Goal: Transaction & Acquisition: Purchase product/service

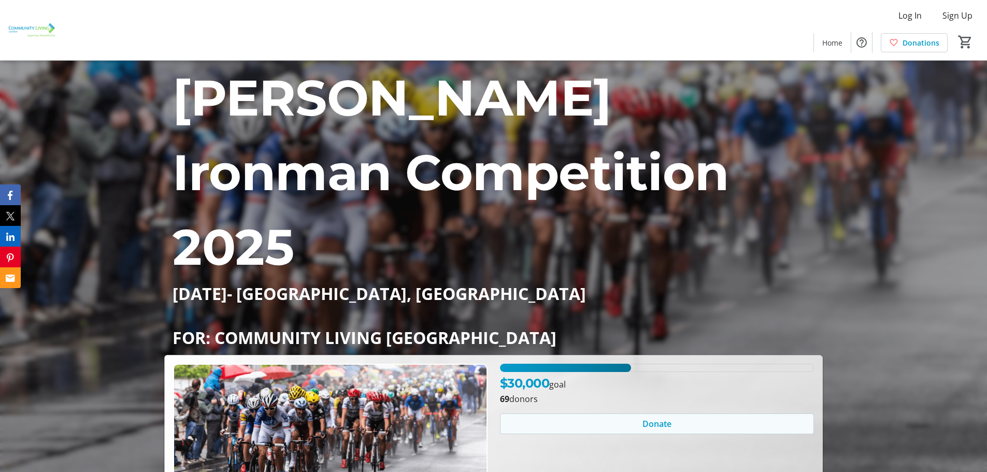
click at [660, 418] on span "Donate" at bounding box center [656, 424] width 29 height 12
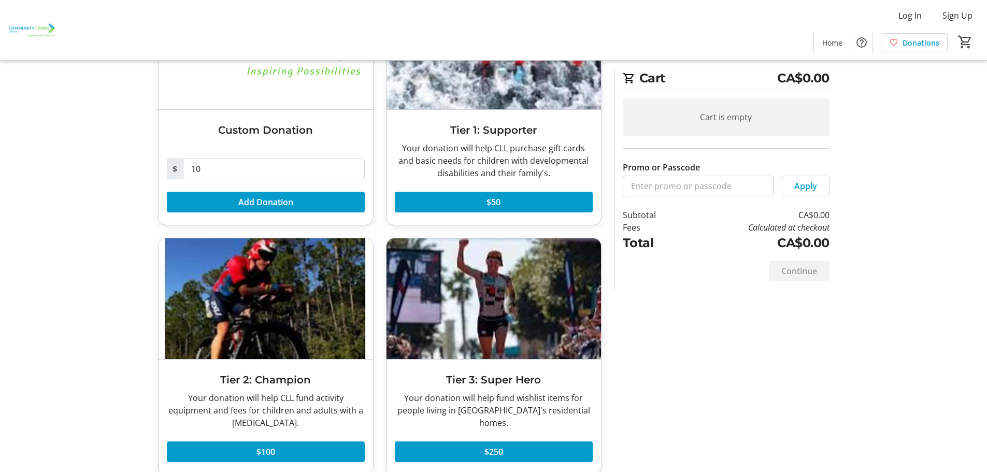
scroll to position [144, 0]
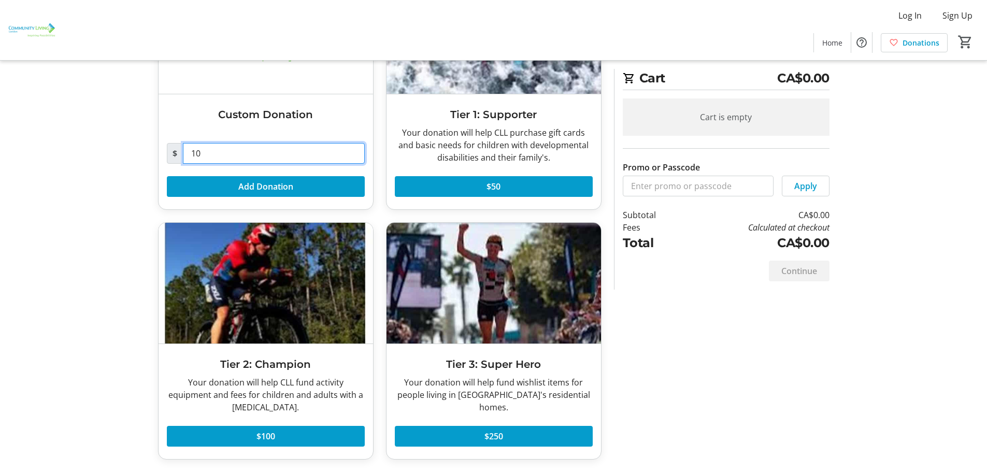
drag, startPoint x: 211, startPoint y: 151, endPoint x: 179, endPoint y: 154, distance: 31.8
click at [179, 154] on div "$ 10" at bounding box center [266, 153] width 198 height 21
type input "50.00"
click at [251, 191] on span "Add Donation" at bounding box center [265, 186] width 55 height 12
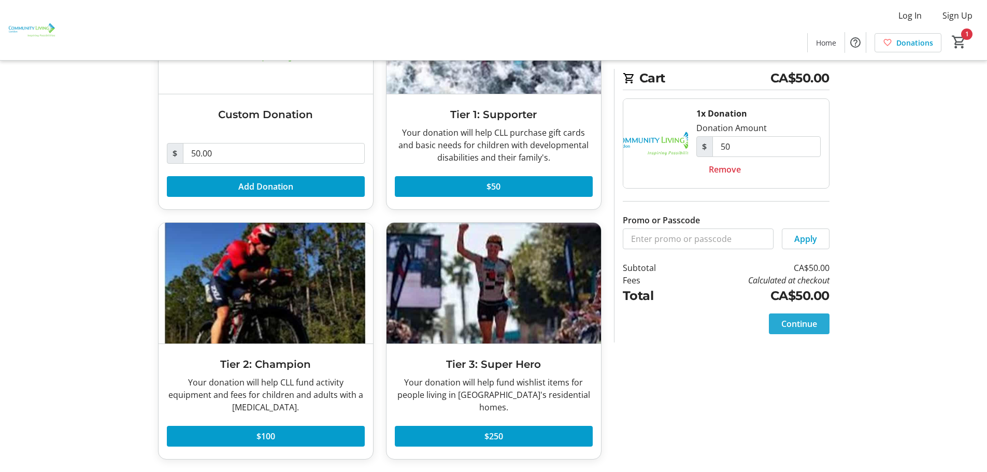
click at [798, 324] on span "Continue" at bounding box center [799, 324] width 36 height 12
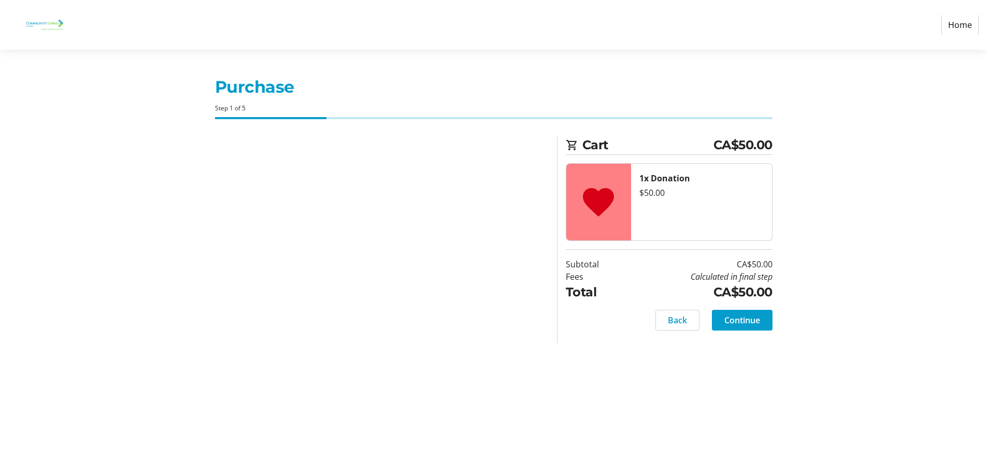
select select "CA"
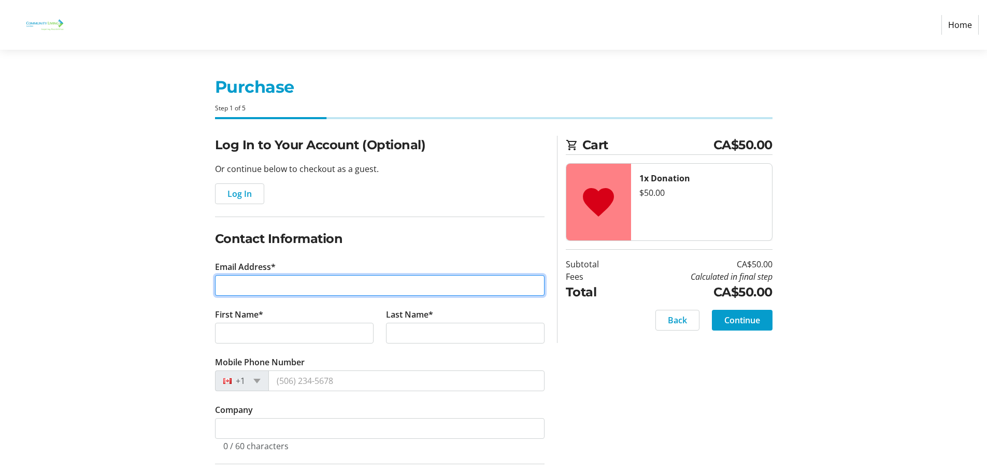
click at [223, 283] on input "Email Address*" at bounding box center [379, 285] width 329 height 21
type input "[EMAIL_ADDRESS][DOMAIN_NAME]"
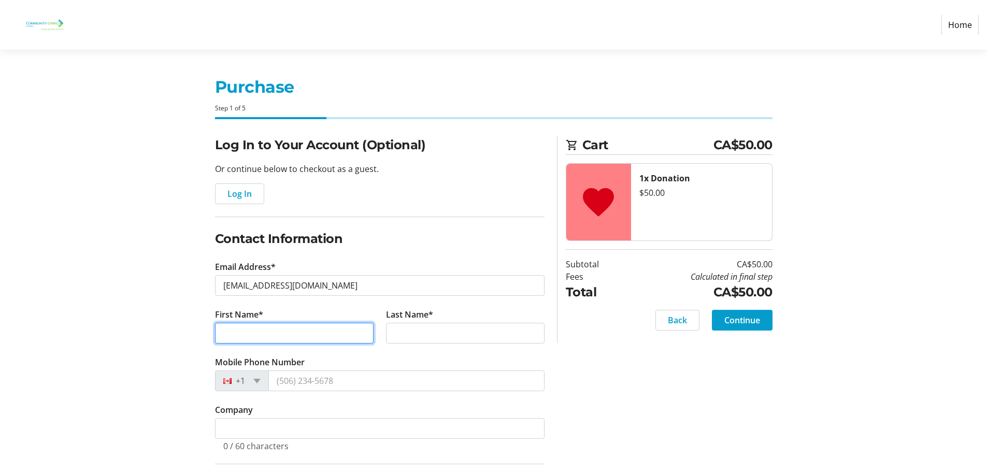
click at [252, 330] on input "First Name*" at bounding box center [294, 333] width 159 height 21
type input "[PERSON_NAME]"
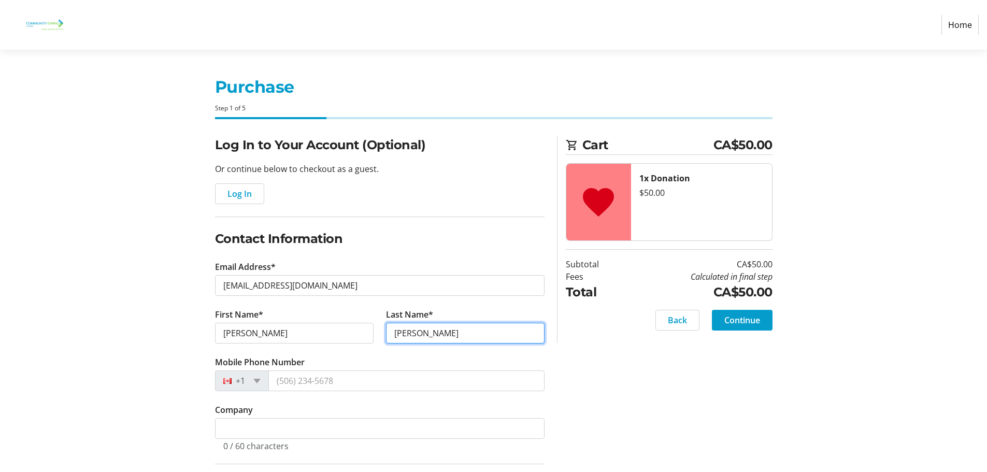
type input "[PERSON_NAME]"
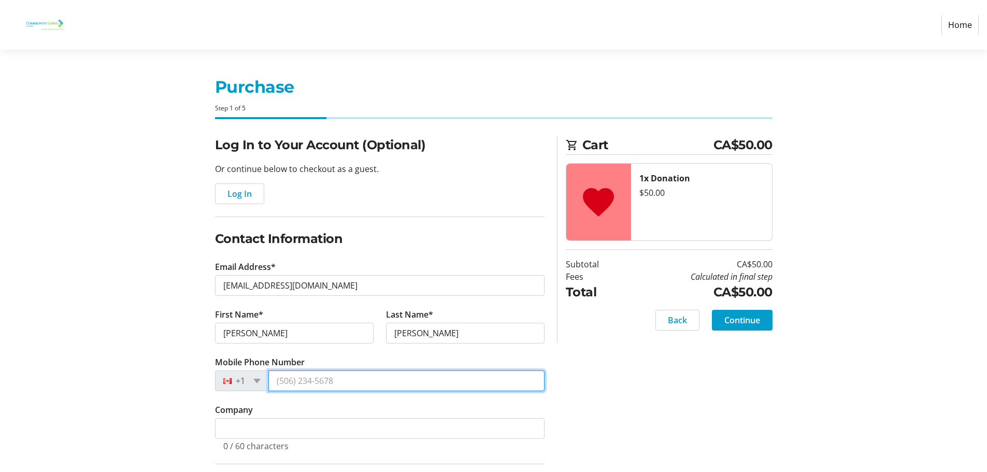
drag, startPoint x: 337, startPoint y: 380, endPoint x: 249, endPoint y: 377, distance: 88.1
click at [249, 377] on div "+1" at bounding box center [379, 380] width 329 height 21
type input "[PHONE_NUMBER]"
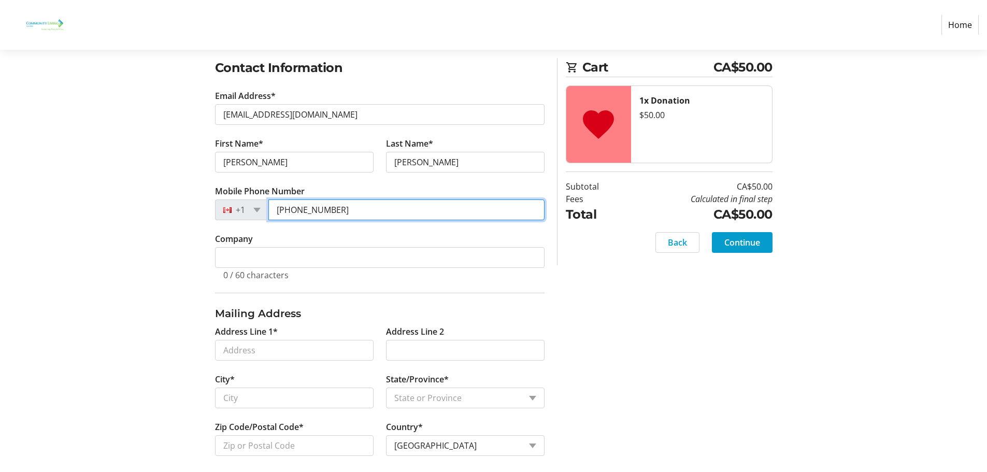
scroll to position [180, 0]
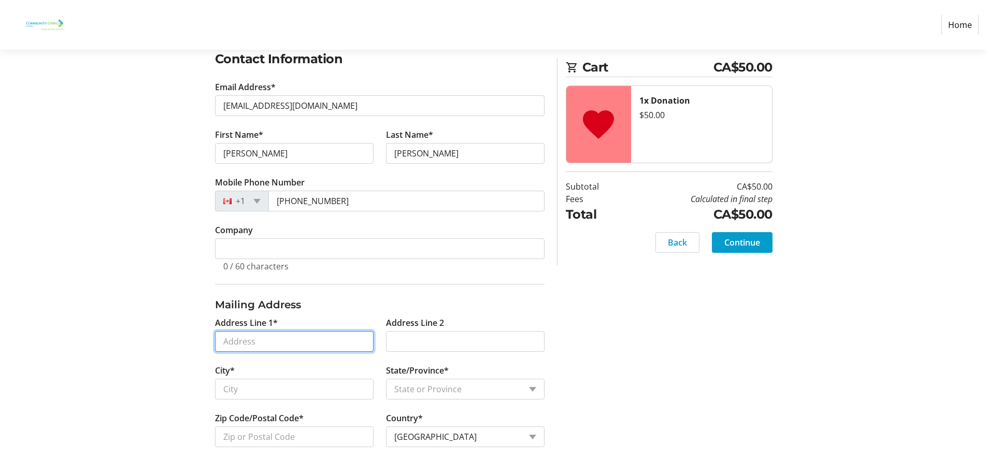
click at [256, 346] on input "Address Line 1*" at bounding box center [294, 341] width 159 height 21
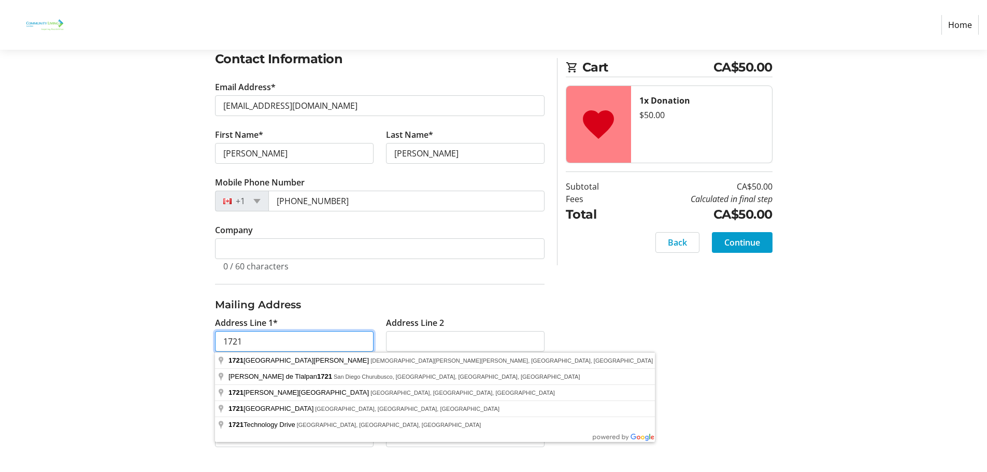
type input "1721"
click at [449, 349] on input "Address Line 2" at bounding box center [465, 341] width 159 height 21
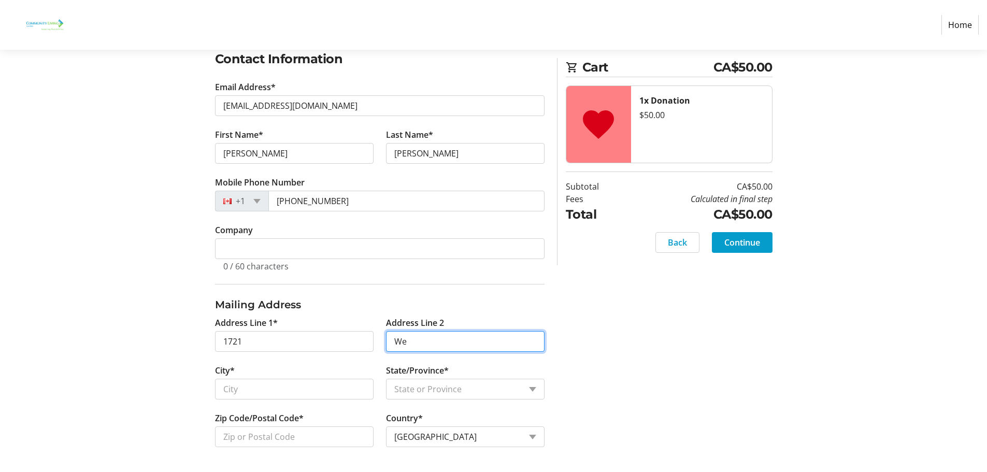
type input "W"
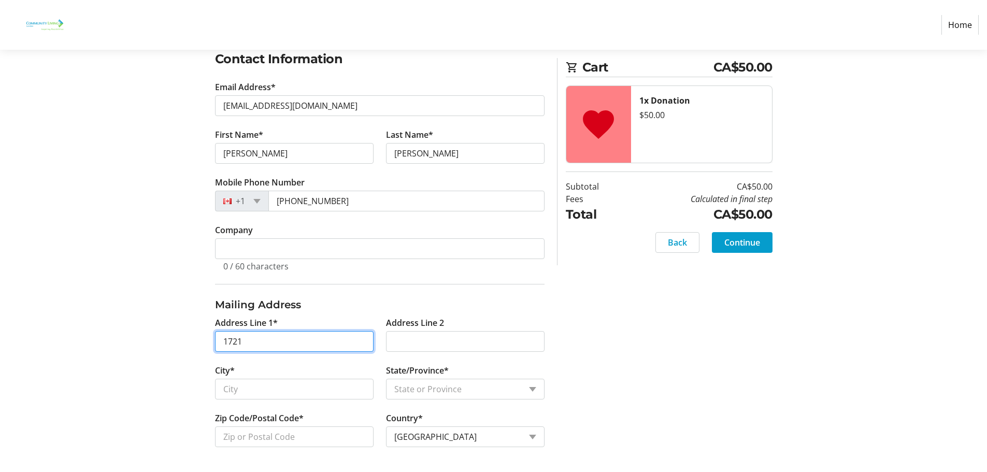
click at [260, 341] on input "1721" at bounding box center [294, 341] width 159 height 21
type input "[STREET_ADDRESS][PERSON_NAME]"
type input "[GEOGRAPHIC_DATA]"
select select "ON"
type input "N6K 5R3"
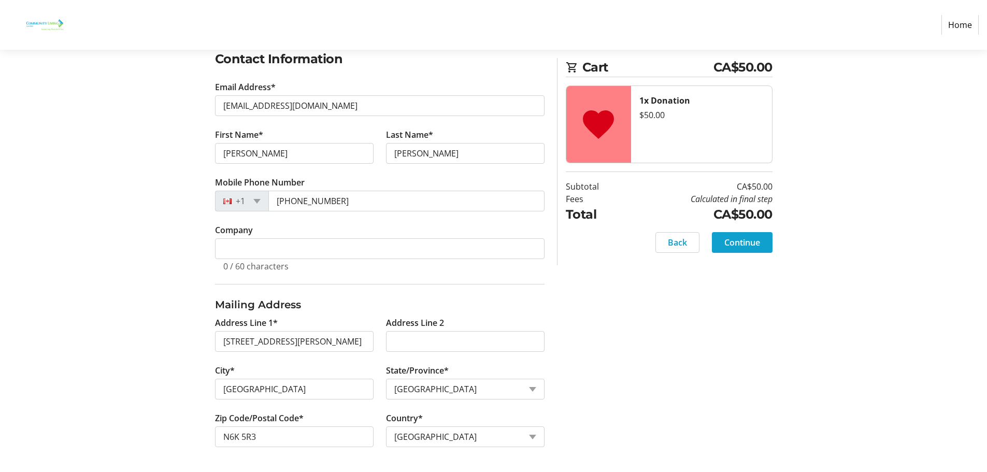
click at [742, 241] on span "Continue" at bounding box center [742, 242] width 36 height 12
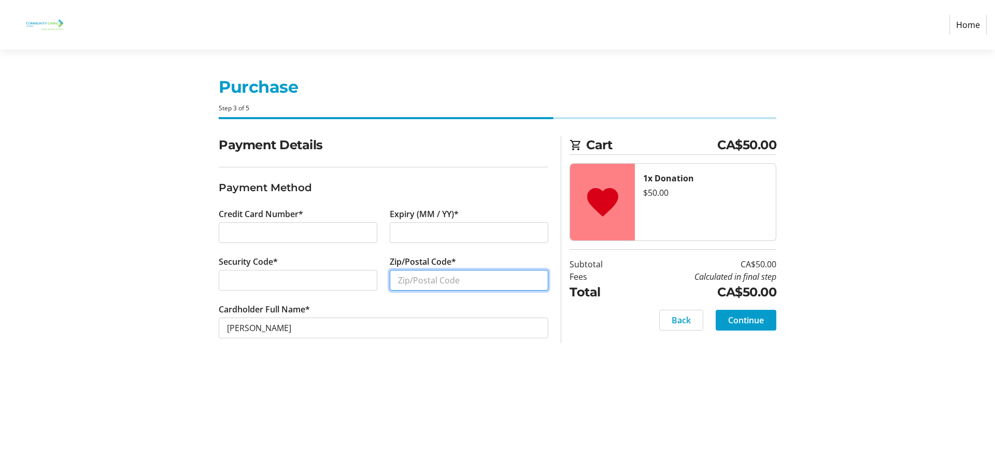
type input "n"
type input "N6K 5R3"
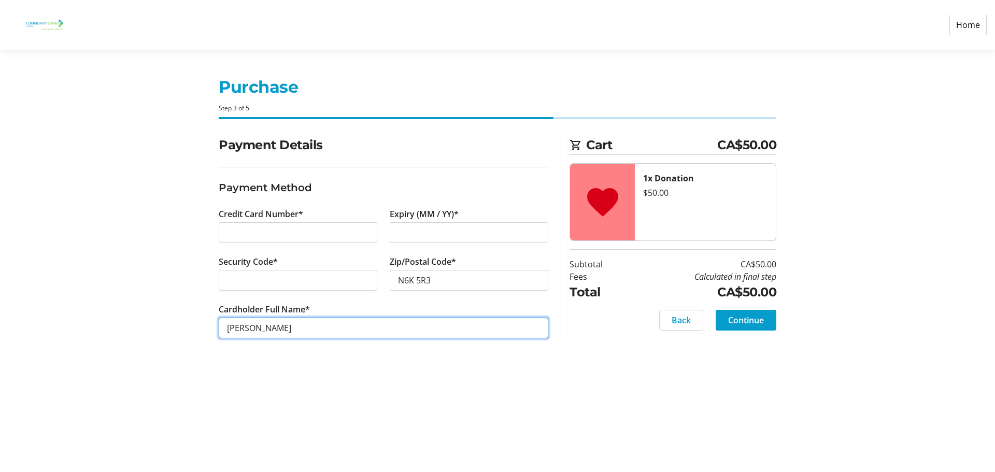
drag, startPoint x: 242, startPoint y: 327, endPoint x: 224, endPoint y: 327, distance: 18.6
click at [224, 327] on input "[PERSON_NAME]" at bounding box center [383, 328] width 329 height 21
type input "[PERSON_NAME]"
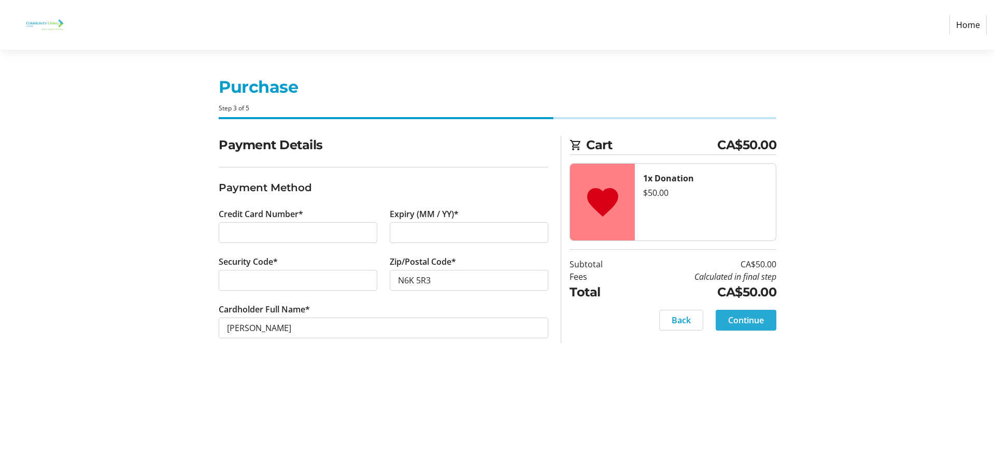
click at [752, 320] on span "Continue" at bounding box center [746, 320] width 36 height 12
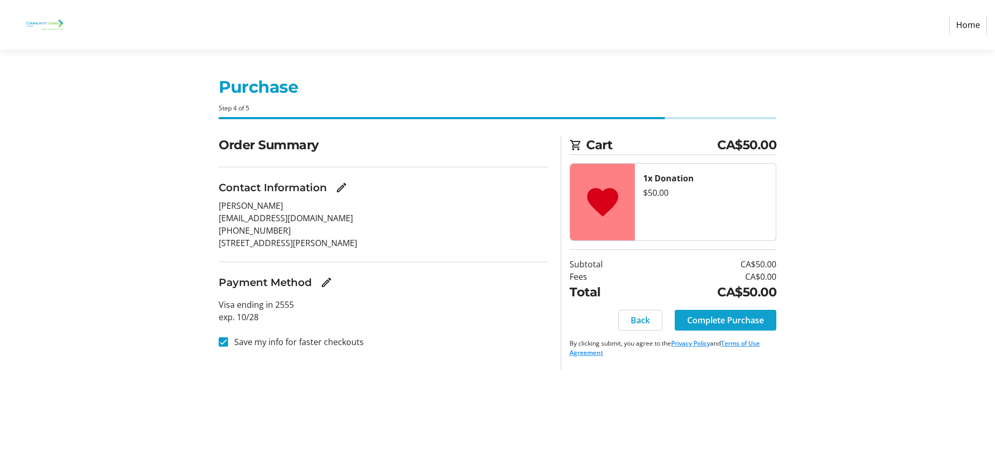
click at [720, 324] on span "Complete Purchase" at bounding box center [725, 320] width 77 height 12
